Goal: Answer question/provide support

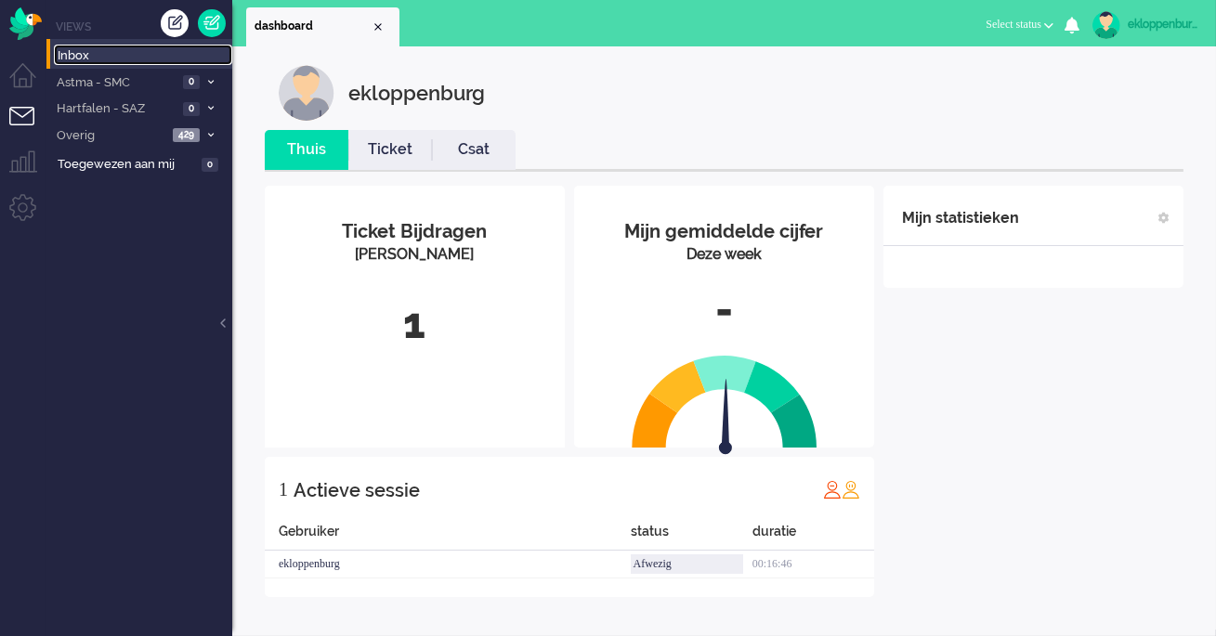
click at [110, 54] on span "Inbox" at bounding box center [145, 56] width 175 height 18
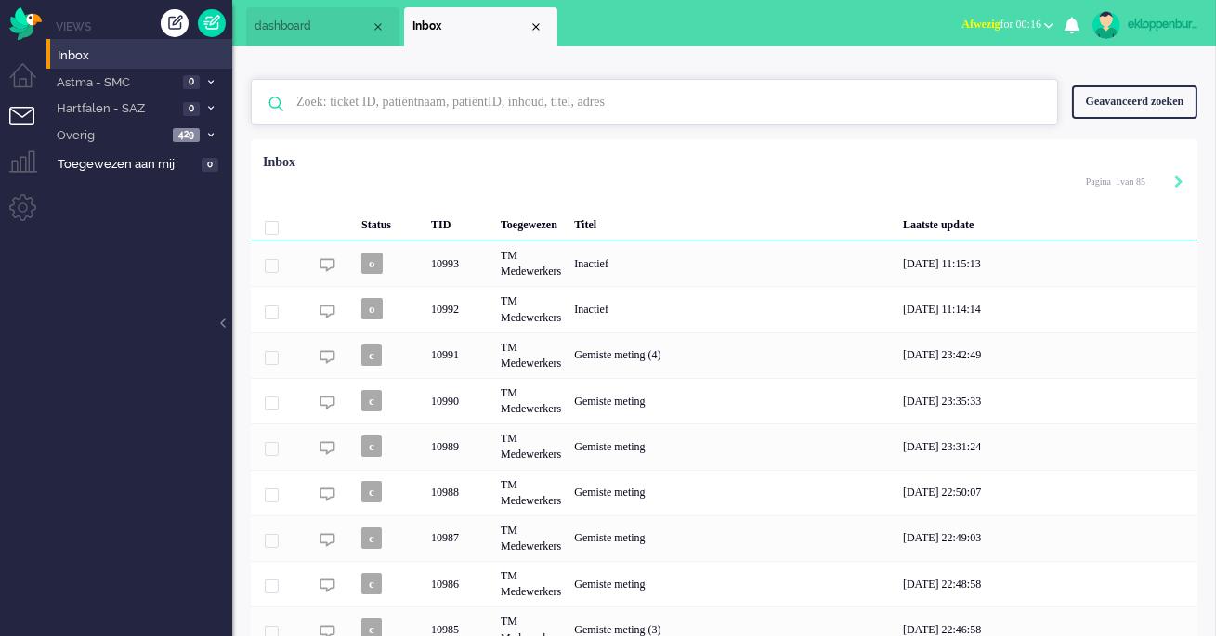
click at [513, 105] on input "text" at bounding box center [656, 102] width 749 height 45
type input "nieuwe"
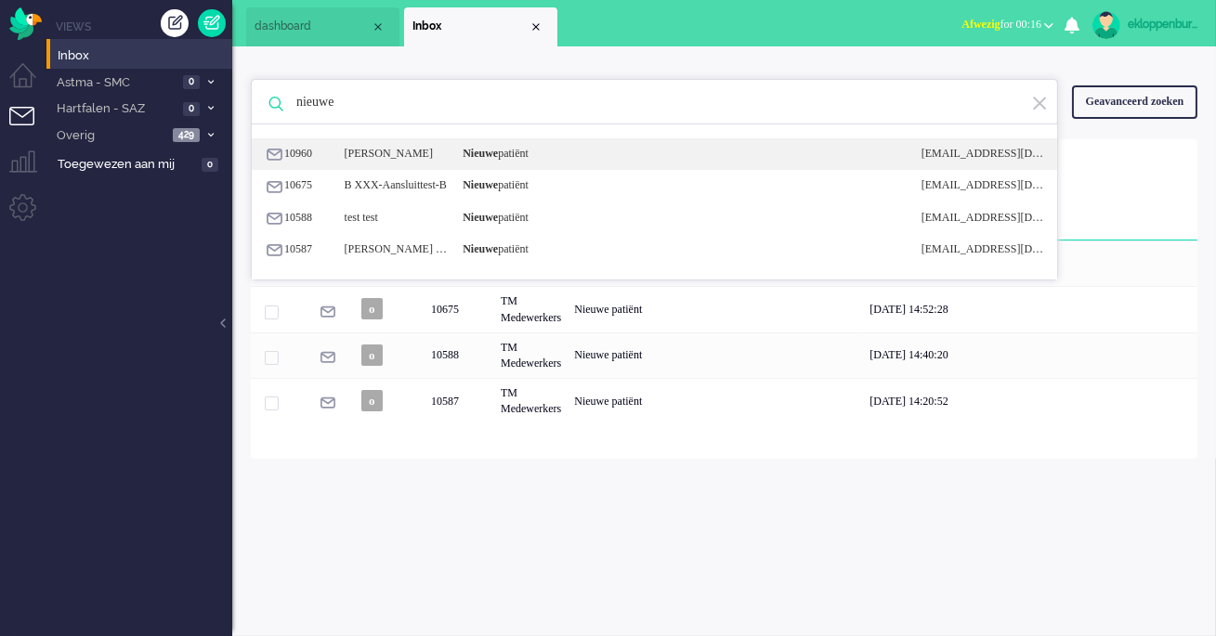
click at [501, 170] on div "10960 [PERSON_NAME] Nieuwe patiënt [EMAIL_ADDRESS][DOMAIN_NAME]" at bounding box center [654, 186] width 805 height 32
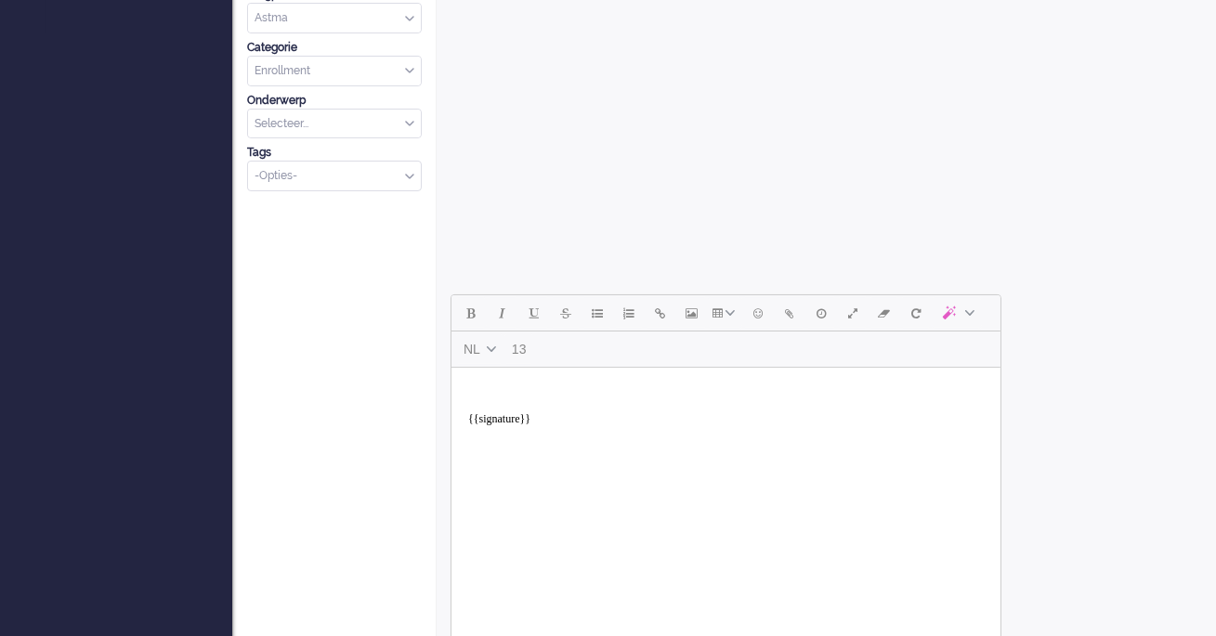
scroll to position [1204, 0]
